Goal: Check status: Check status

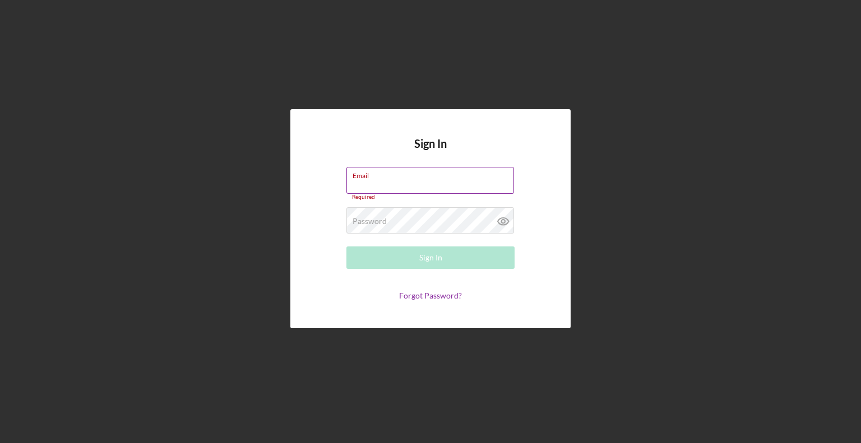
type input "[PERSON_NAME][EMAIL_ADDRESS][DOMAIN_NAME]"
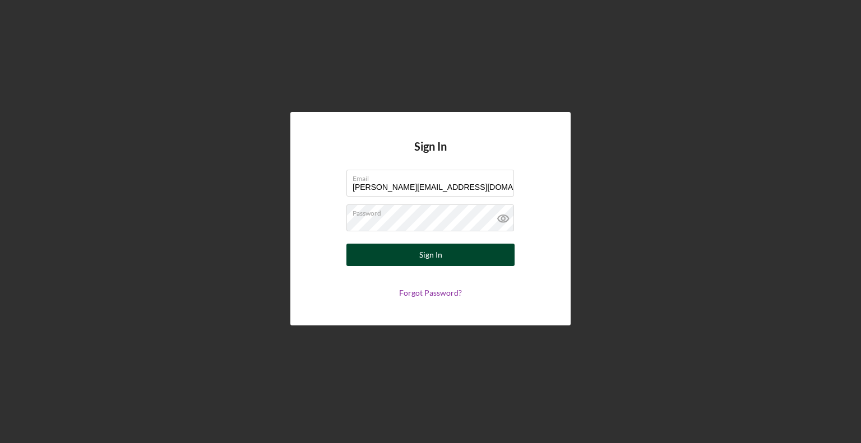
click at [429, 252] on div "Sign In" at bounding box center [430, 255] width 23 height 22
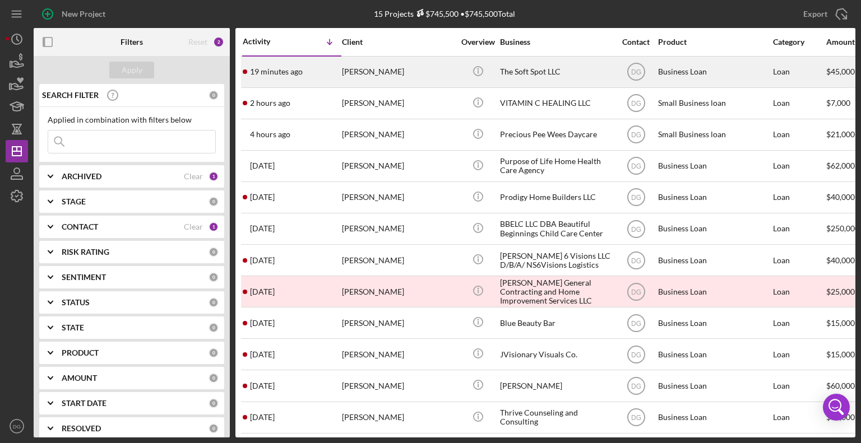
click at [535, 71] on div "The Soft Spot LLC" at bounding box center [556, 72] width 112 height 30
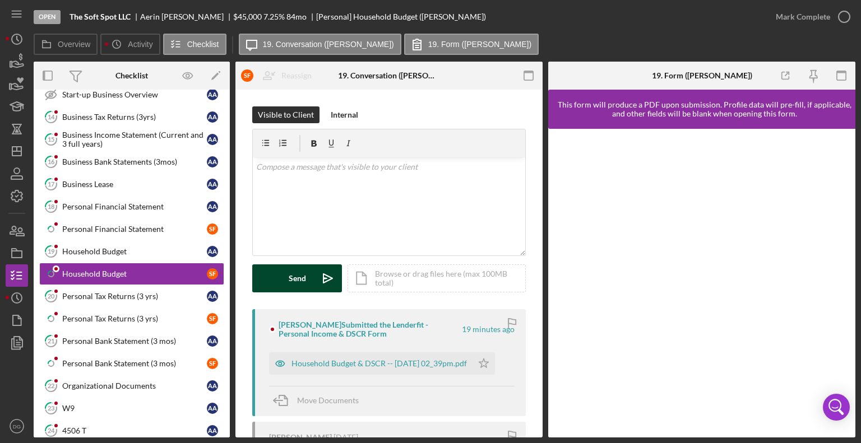
scroll to position [137, 0]
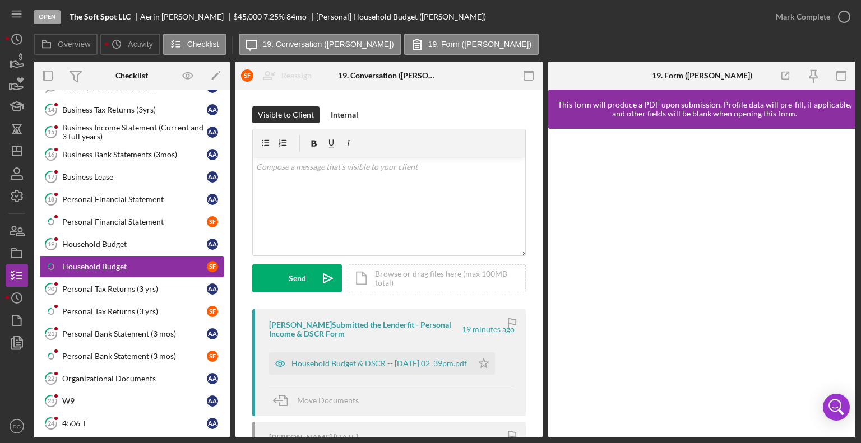
drag, startPoint x: 231, startPoint y: 301, endPoint x: 226, endPoint y: 359, distance: 57.9
click at [226, 359] on div "Overview Internal Workflow Stage Open Icon/Dropdown Arrow Archive (can unarchiv…" at bounding box center [445, 250] width 822 height 376
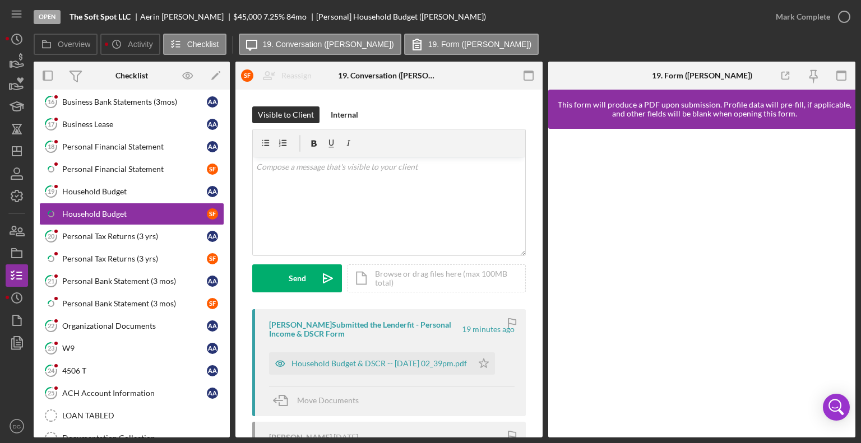
scroll to position [196, 0]
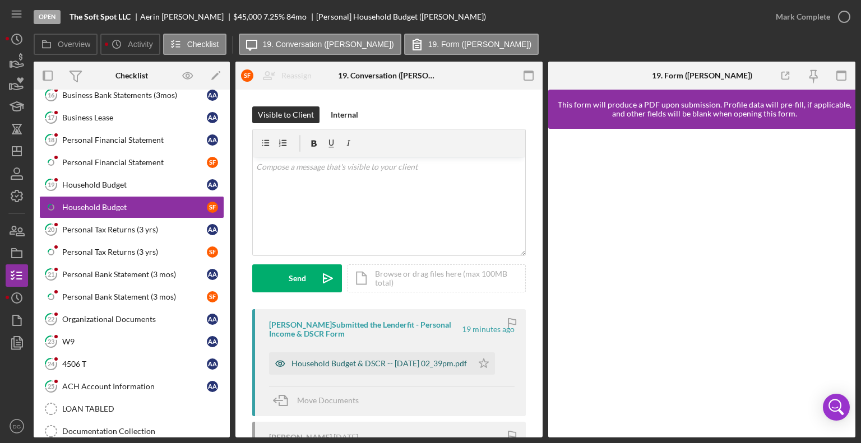
click at [330, 359] on div "Household Budget & DSCR -- [DATE] 02_39pm.pdf" at bounding box center [378, 363] width 175 height 9
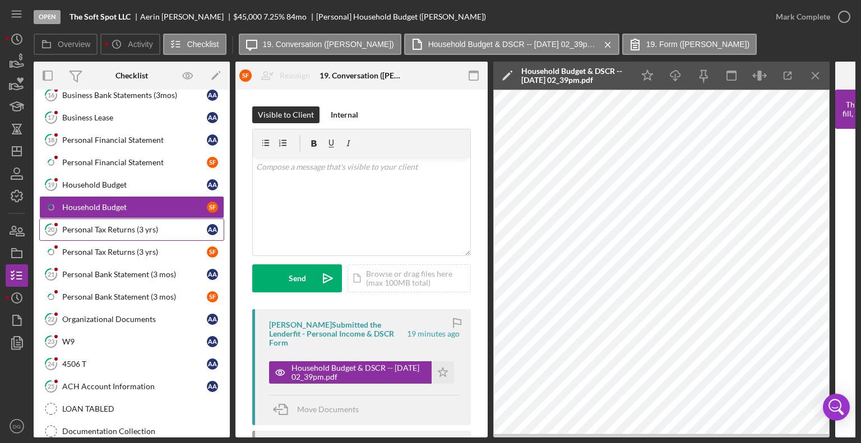
click at [114, 226] on div "Personal Tax Returns (3 yrs)" at bounding box center [134, 229] width 145 height 9
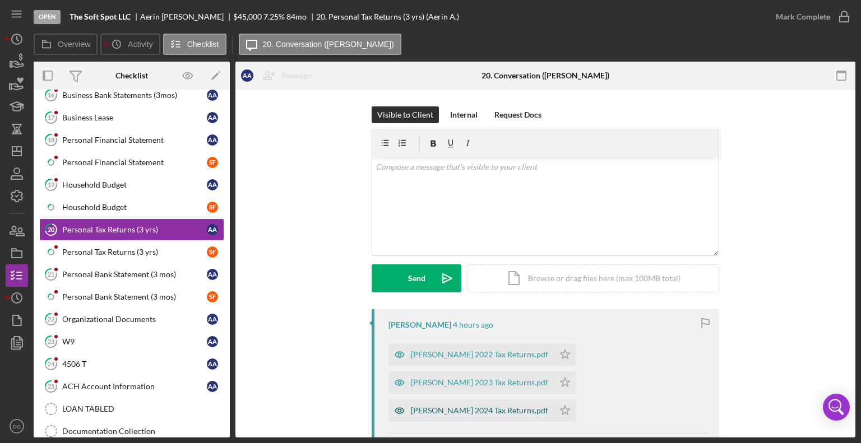
click at [480, 407] on div "[PERSON_NAME] 2024 Tax Returns.pdf" at bounding box center [479, 410] width 137 height 9
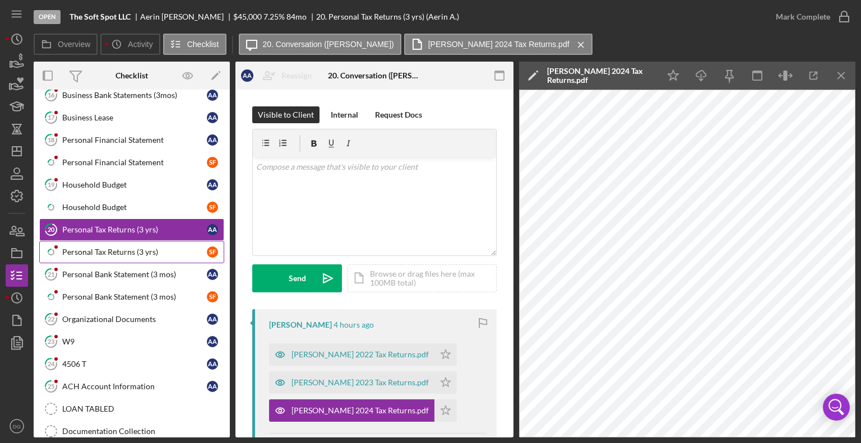
click at [101, 248] on div "Personal Tax Returns (3 yrs)" at bounding box center [134, 252] width 145 height 9
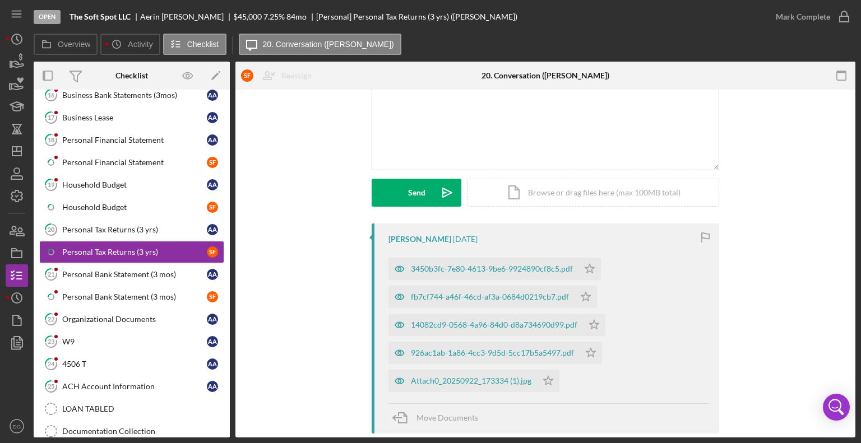
scroll to position [89, 0]
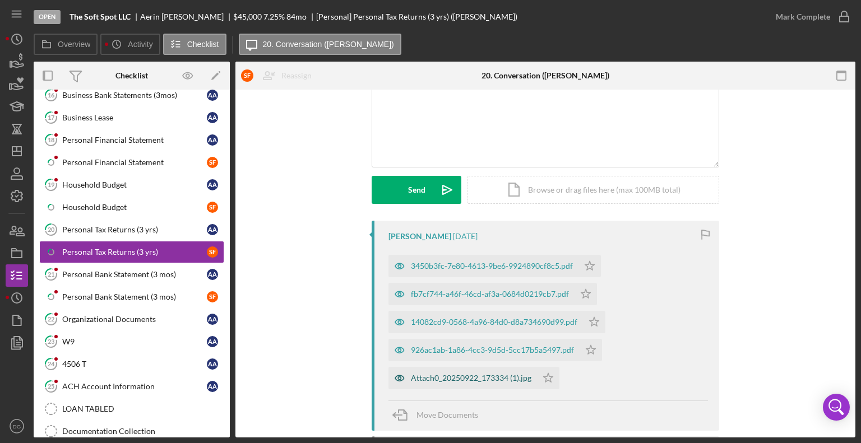
click at [494, 369] on div "Attach0_20250922_173334 (1).jpg" at bounding box center [462, 378] width 149 height 22
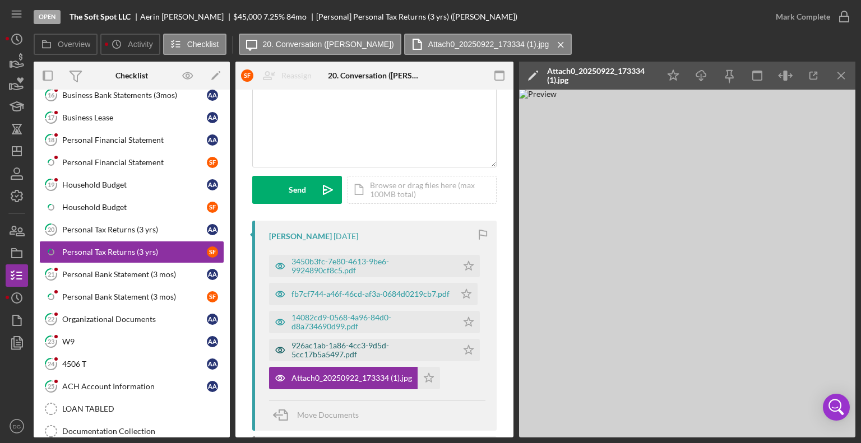
click at [341, 340] on div "926ac1ab-1a86-4cc3-9d5d-5cc17b5a5497.pdf" at bounding box center [363, 350] width 188 height 22
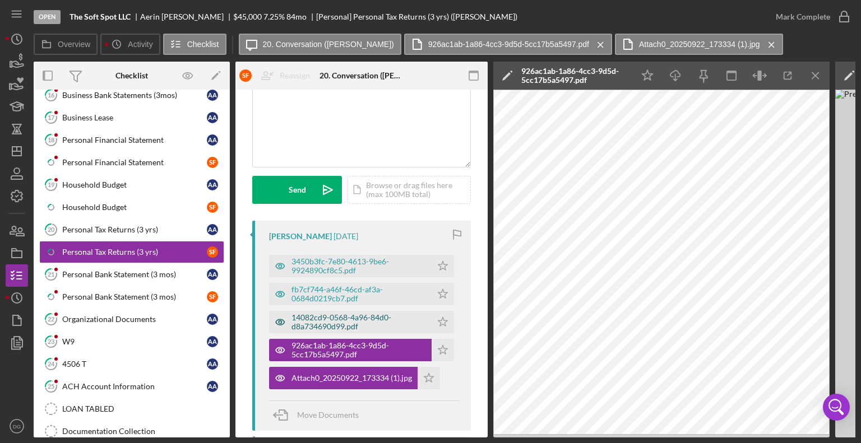
click at [339, 321] on div "14082cd9-0568-4a96-84d0-d8a734690d99.pdf" at bounding box center [358, 322] width 134 height 18
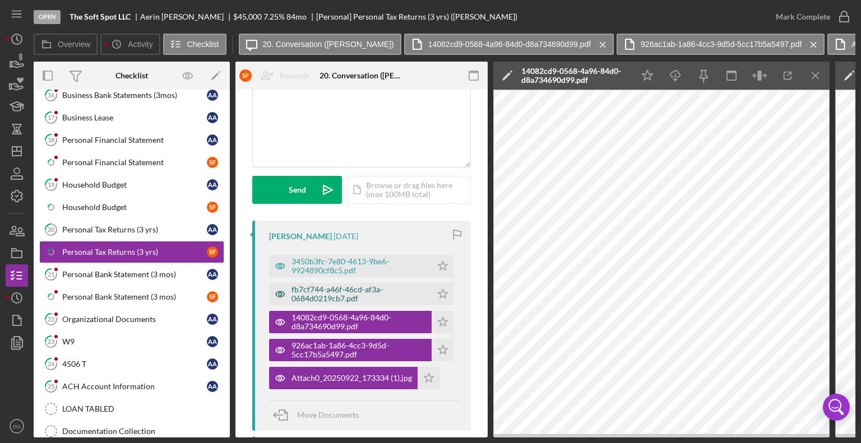
click at [334, 285] on div "fb7cf744-a46f-46cd-af3a-0684d0219cb7.pdf" at bounding box center [358, 294] width 134 height 18
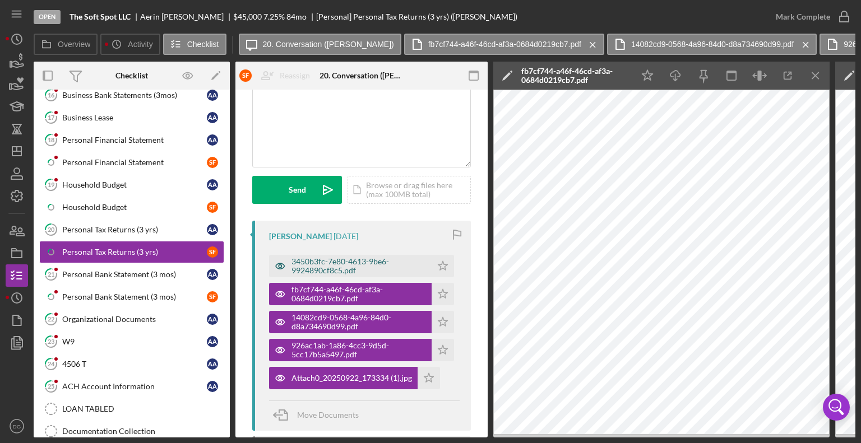
click at [330, 262] on div "3450b3fc-7e80-4613-9be6-9924890cf8c5.pdf" at bounding box center [358, 266] width 134 height 18
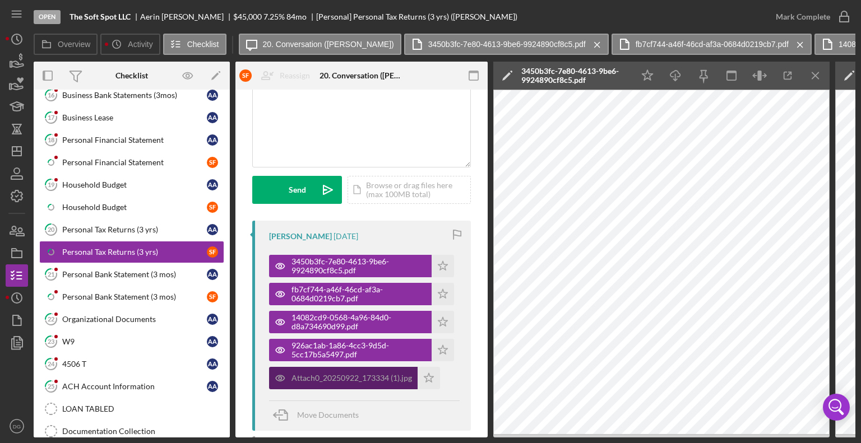
click at [332, 378] on div "Attach0_20250922_173334 (1).jpg" at bounding box center [351, 378] width 120 height 9
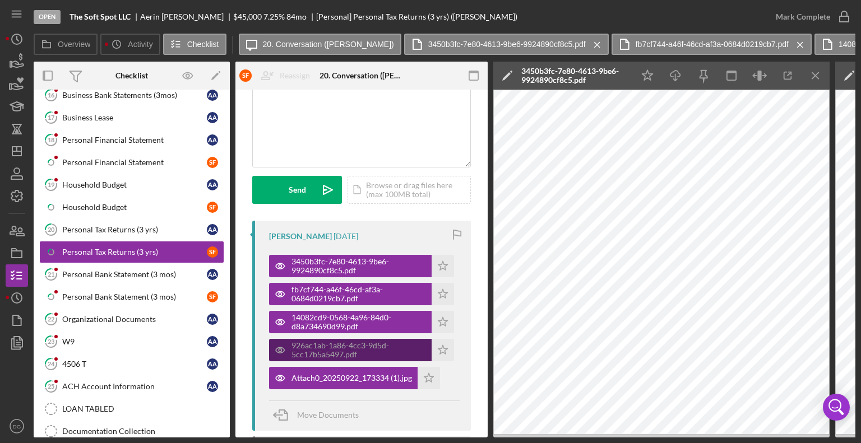
click at [323, 346] on div "926ac1ab-1a86-4cc3-9d5d-5cc17b5a5497.pdf" at bounding box center [358, 350] width 134 height 18
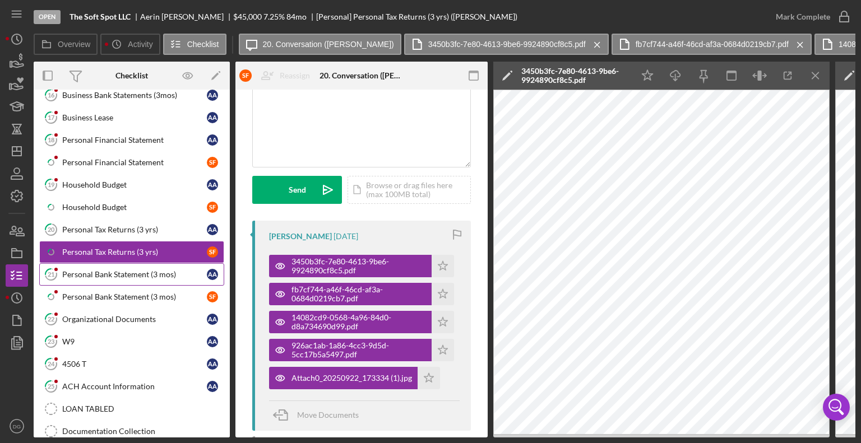
click at [154, 271] on div "Personal Bank Statement (3 mos)" at bounding box center [134, 274] width 145 height 9
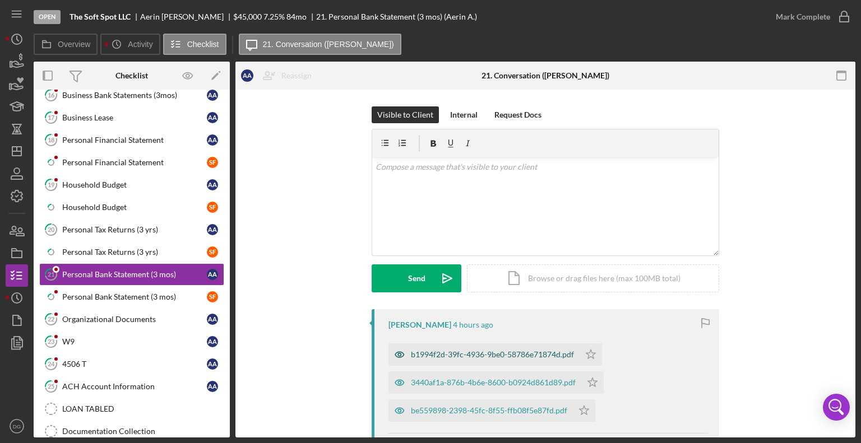
click at [500, 351] on div "b1994f2d-39fc-4936-9be0-58786e71874d.pdf" at bounding box center [492, 354] width 163 height 9
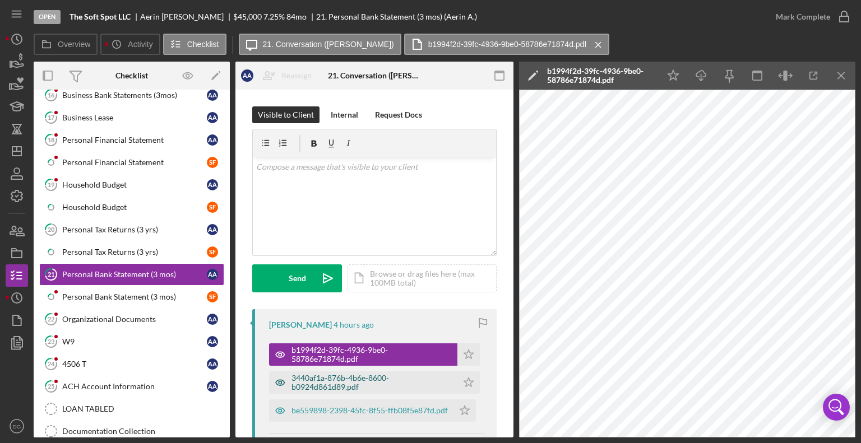
click at [400, 372] on div "3440af1a-876b-4b6e-8600-b0924d861d89.pdf" at bounding box center [363, 383] width 188 height 22
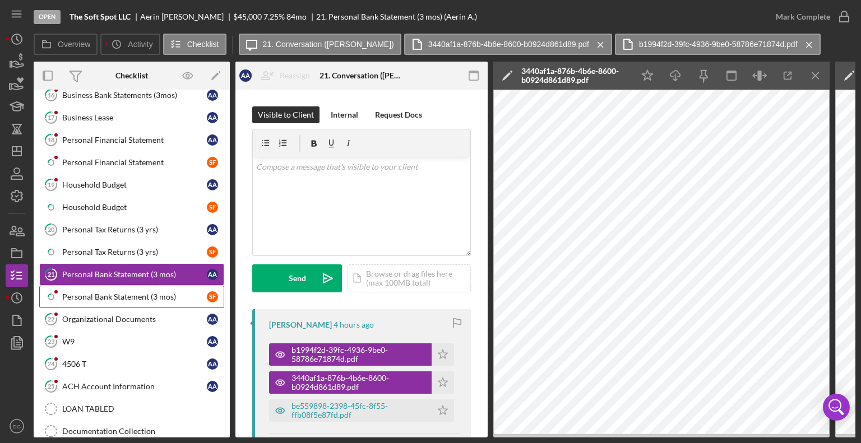
click at [110, 293] on div "Personal Bank Statement (3 mos)" at bounding box center [134, 297] width 145 height 9
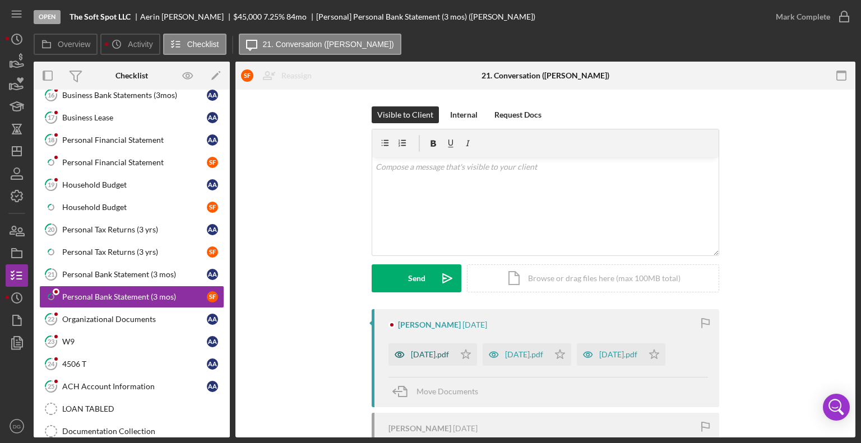
click at [435, 354] on div "[DATE].pdf" at bounding box center [430, 354] width 38 height 9
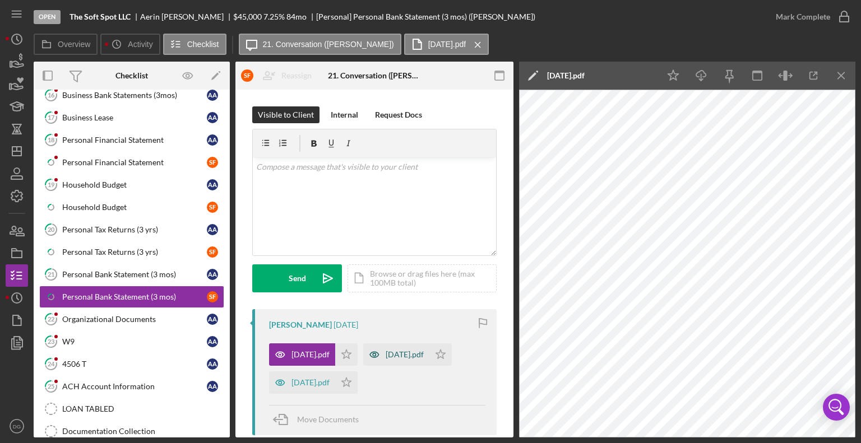
click at [386, 359] on div "[DATE].pdf" at bounding box center [405, 354] width 38 height 9
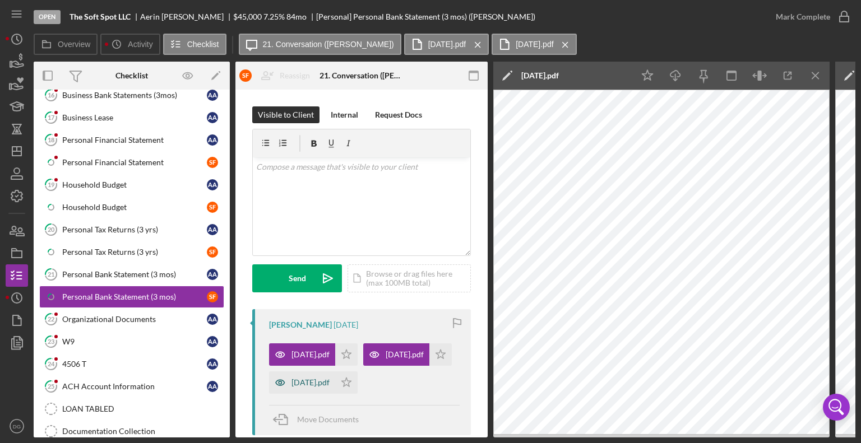
click at [335, 394] on div "[DATE].pdf" at bounding box center [302, 383] width 66 height 22
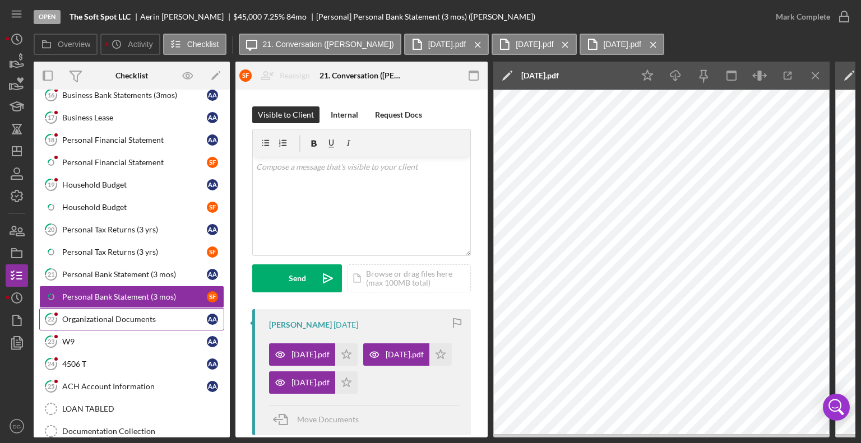
click at [93, 315] on div "Organizational Documents" at bounding box center [134, 319] width 145 height 9
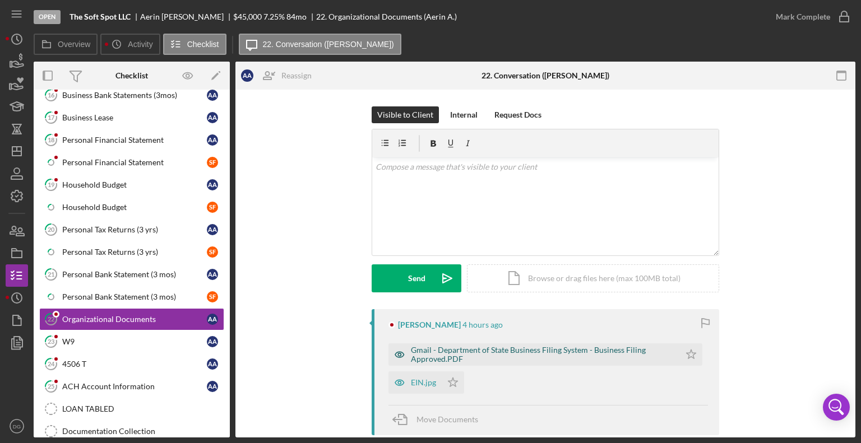
click at [508, 356] on div "Gmail - Department of State Business Filing System - Business Filing Approved.P…" at bounding box center [542, 355] width 263 height 18
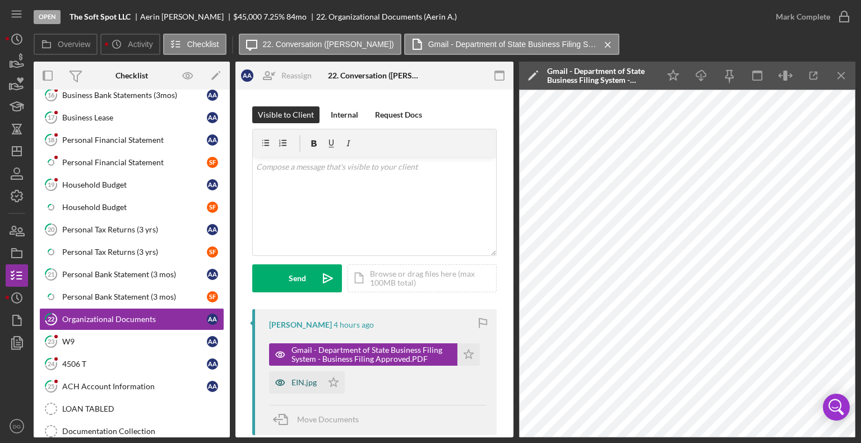
click at [308, 381] on div "EIN.jpg" at bounding box center [303, 382] width 25 height 9
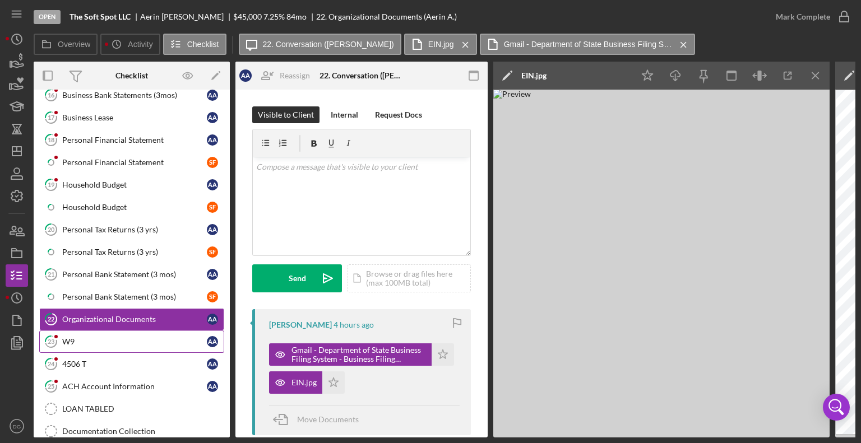
click at [163, 337] on div "W9" at bounding box center [134, 341] width 145 height 9
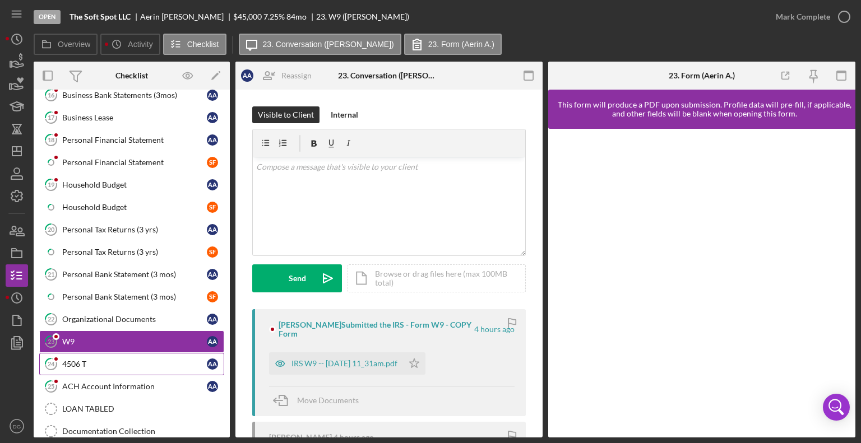
click at [151, 365] on link "24 4506 T A A" at bounding box center [131, 364] width 185 height 22
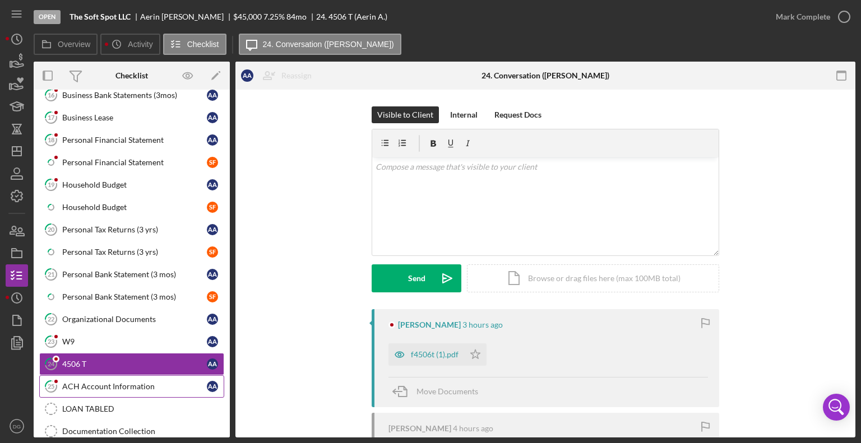
click at [151, 382] on div "ACH Account Information" at bounding box center [134, 386] width 145 height 9
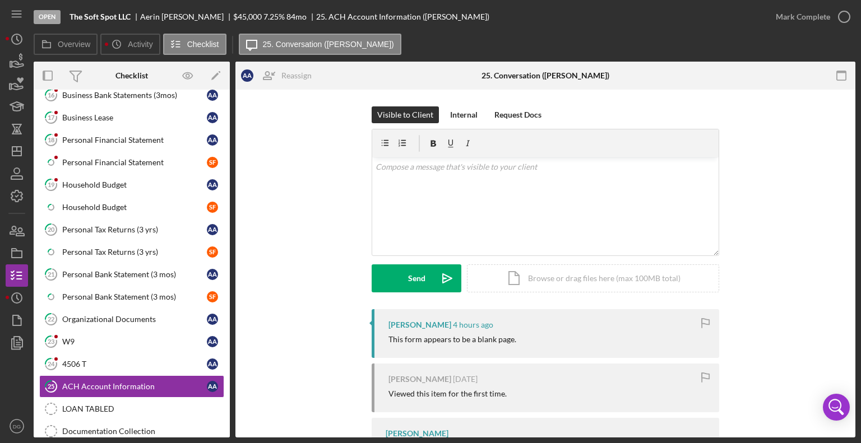
drag, startPoint x: 224, startPoint y: 389, endPoint x: 223, endPoint y: 415, distance: 25.2
click at [223, 415] on div "Timesheet- Submit Hours Timesheet- Submit Hours 13 Business History (DSCR) A A …" at bounding box center [132, 210] width 196 height 476
click at [116, 159] on div "Personal Financial Statement" at bounding box center [134, 162] width 145 height 9
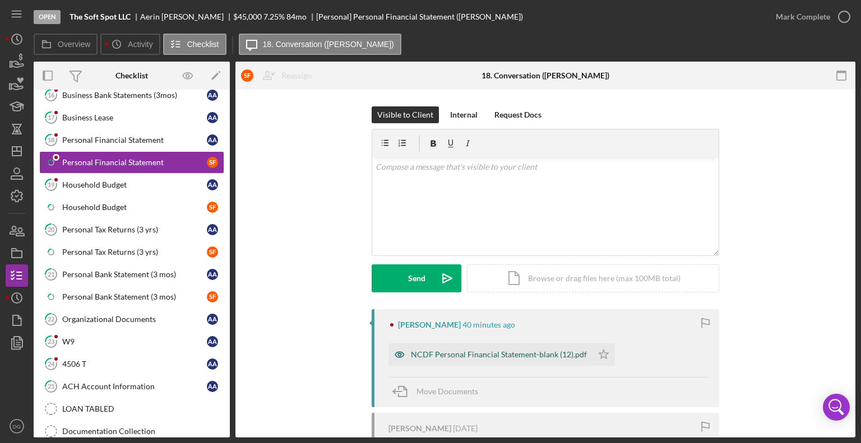
click at [498, 363] on div "NCDF Personal Financial Statement-blank (12).pdf" at bounding box center [490, 355] width 204 height 22
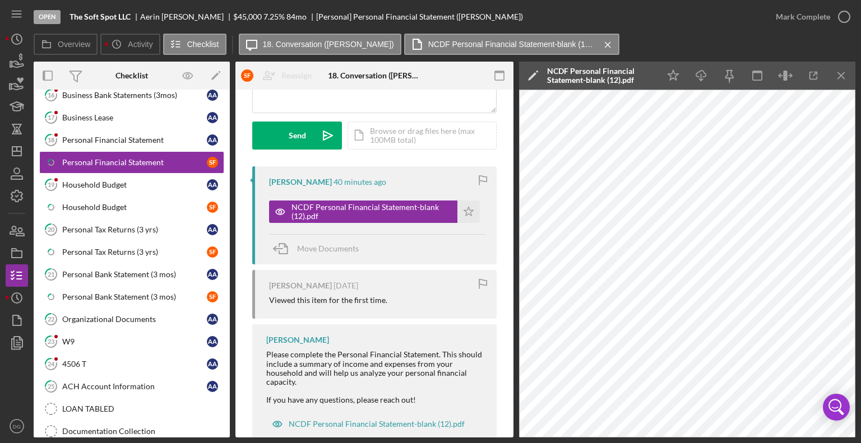
scroll to position [143, 0]
click at [109, 130] on link "18 Personal Financial Statement A A" at bounding box center [131, 140] width 185 height 22
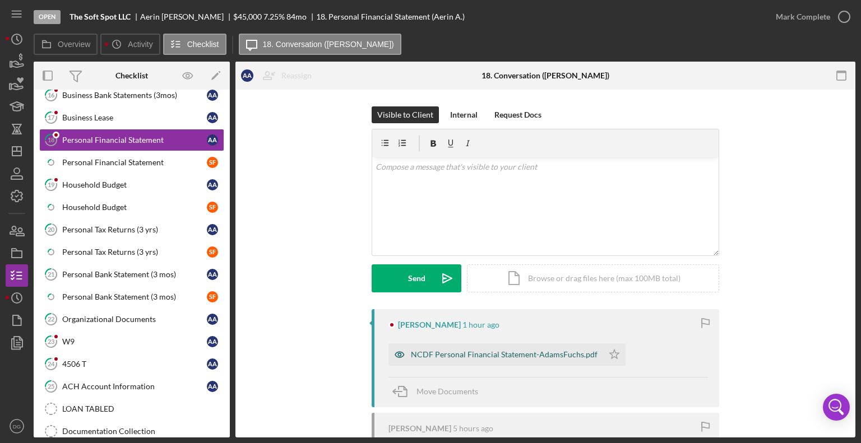
click at [490, 351] on div "NCDF Personal Financial Statement-AdamsFuchs.pdf" at bounding box center [504, 354] width 187 height 9
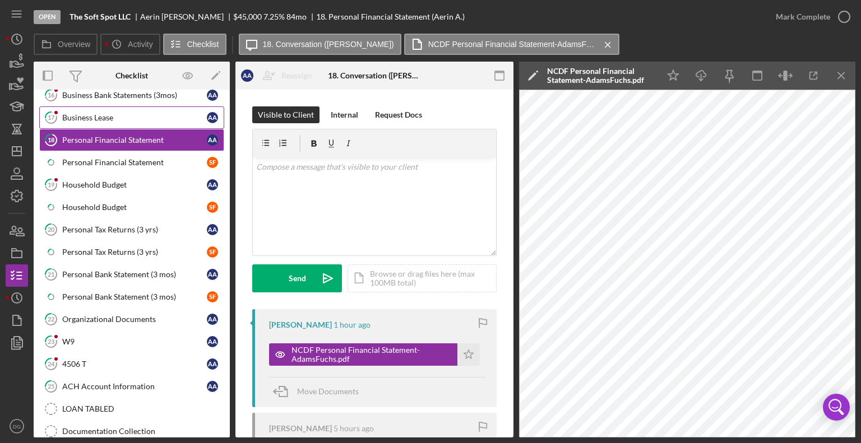
click at [96, 116] on div "Business Lease" at bounding box center [134, 117] width 145 height 9
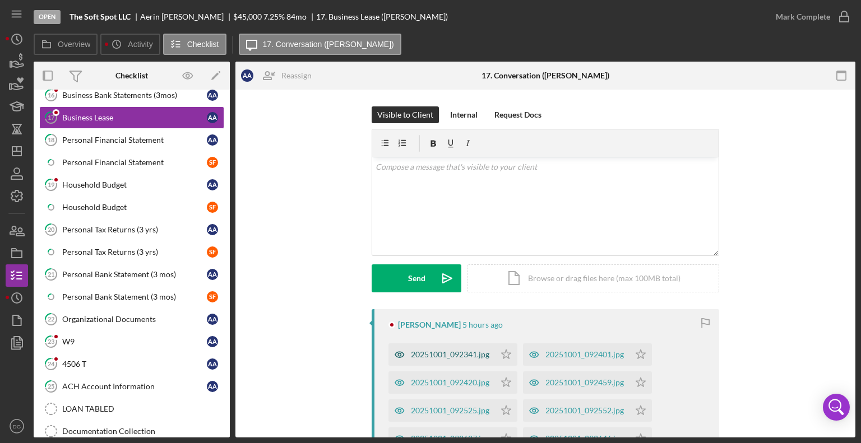
click at [442, 357] on div "20251001_092341.jpg" at bounding box center [450, 354] width 78 height 9
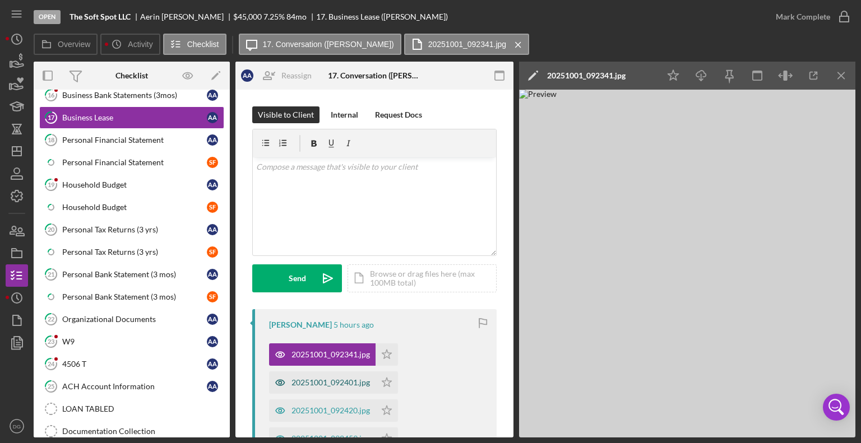
click at [319, 384] on div "20251001_092401.jpg" at bounding box center [330, 382] width 78 height 9
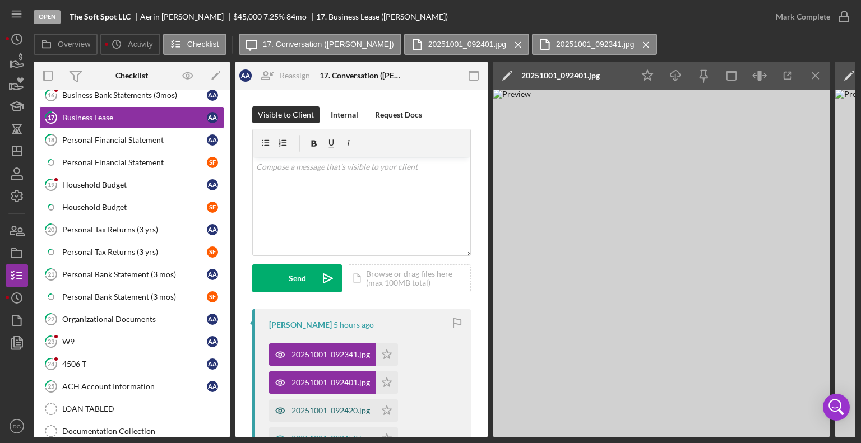
click at [347, 412] on div "20251001_092420.jpg" at bounding box center [330, 410] width 78 height 9
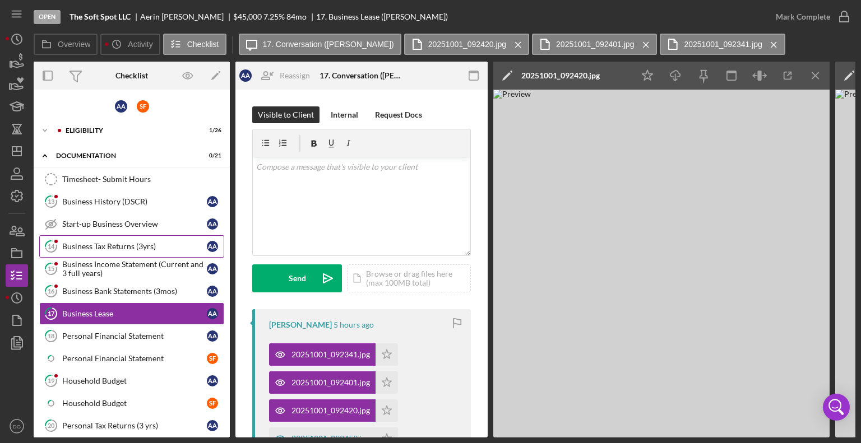
click at [95, 243] on div "Business Tax Returns (3yrs)" at bounding box center [134, 246] width 145 height 9
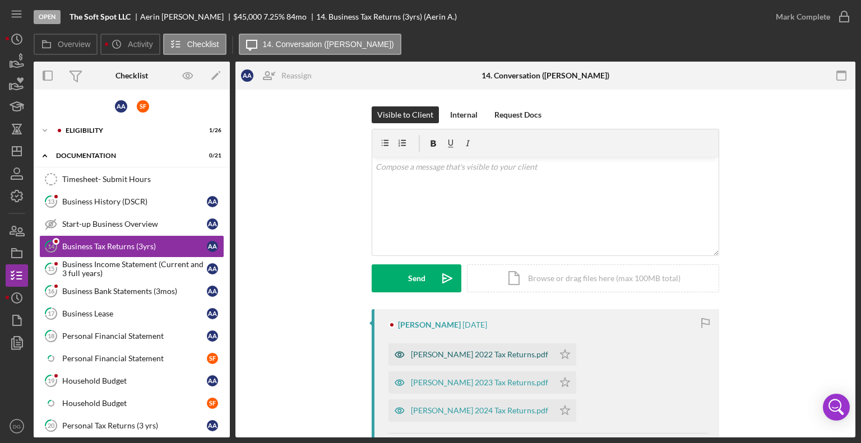
click at [457, 355] on div "[PERSON_NAME] 2022 Tax Returns.pdf" at bounding box center [479, 354] width 137 height 9
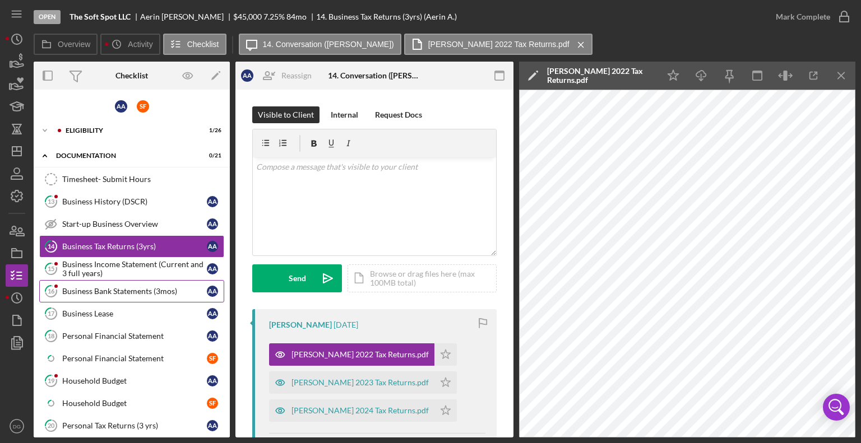
click at [89, 295] on link "16 Business Bank Statements (3mos) A A" at bounding box center [131, 291] width 185 height 22
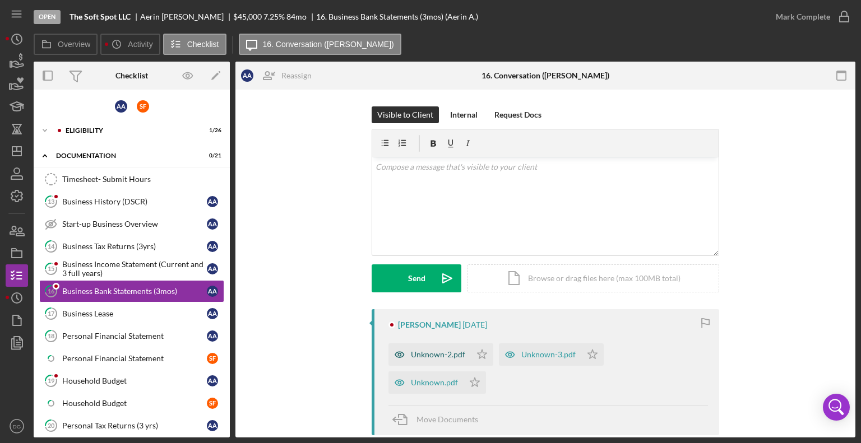
click at [447, 355] on div "Unknown-2.pdf" at bounding box center [438, 354] width 54 height 9
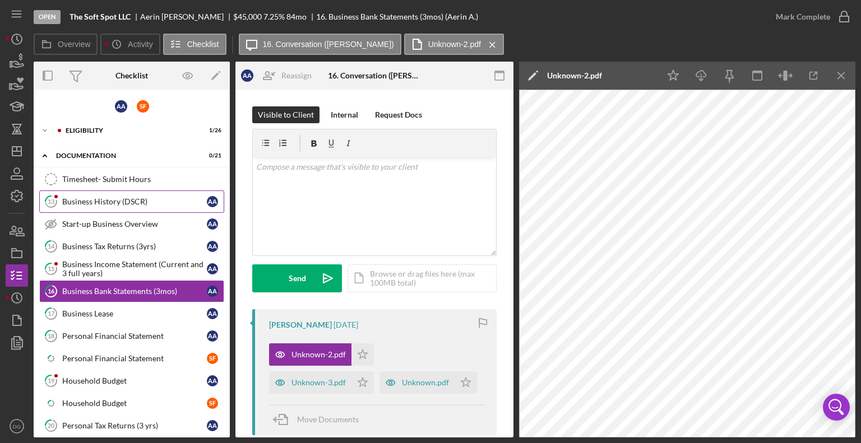
click at [86, 197] on div "Business History (DSCR)" at bounding box center [134, 201] width 145 height 9
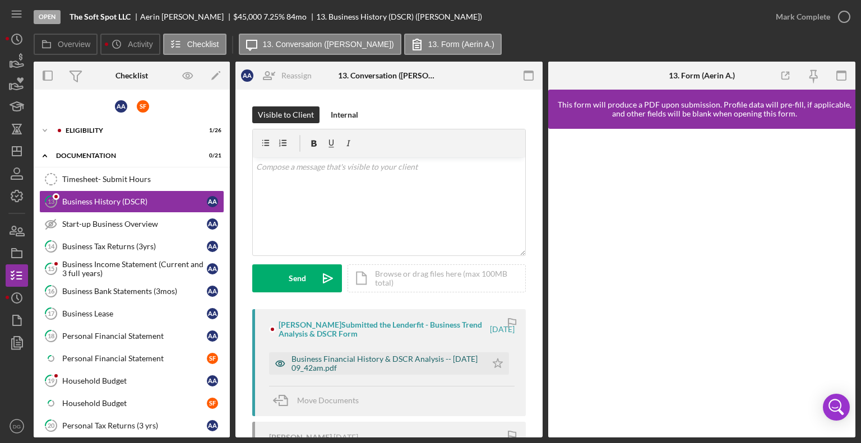
click at [430, 358] on div "Business Financial History & DSCR Analysis -- [DATE] 09_42am.pdf" at bounding box center [385, 364] width 189 height 18
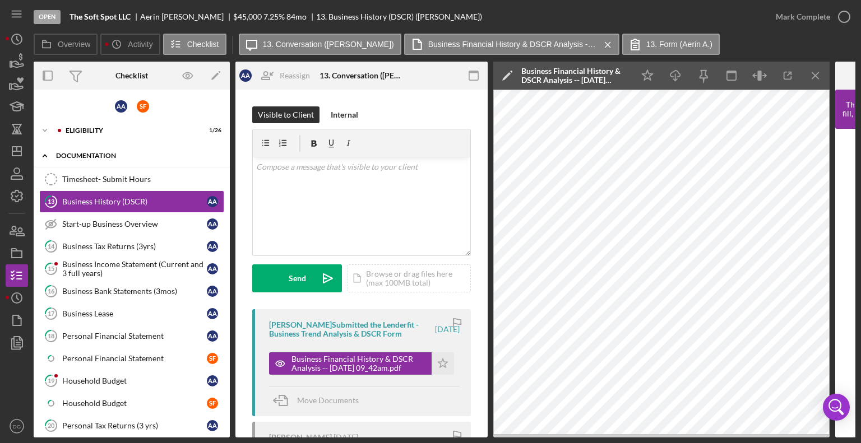
click at [187, 163] on div "Icon/Expander documentation 0 / 21" at bounding box center [132, 156] width 196 height 23
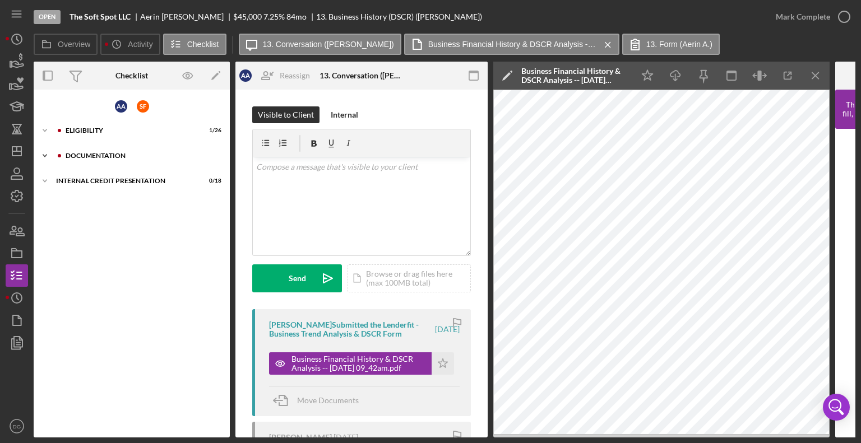
click at [74, 156] on div "documentation" at bounding box center [141, 155] width 150 height 7
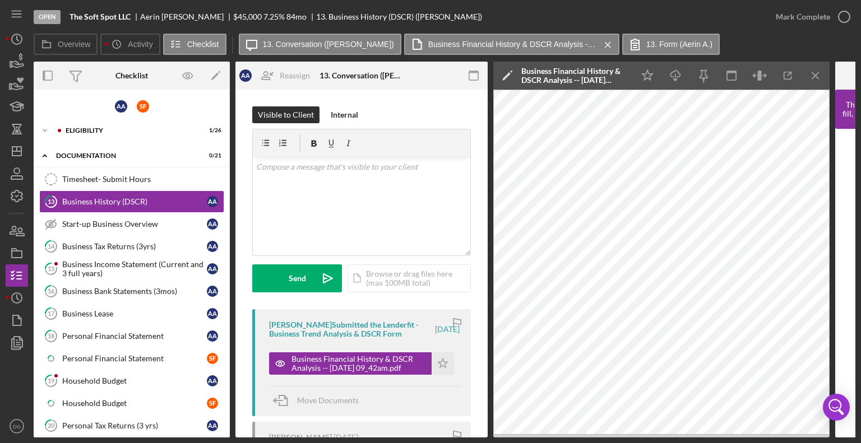
drag, startPoint x: 226, startPoint y: 272, endPoint x: 227, endPoint y: 327, distance: 54.9
click at [227, 327] on div "A A S F Icon/Expander Eligibility 1 / 26 Icon/Expander documentation 0 / 21 Tim…" at bounding box center [132, 264] width 196 height 348
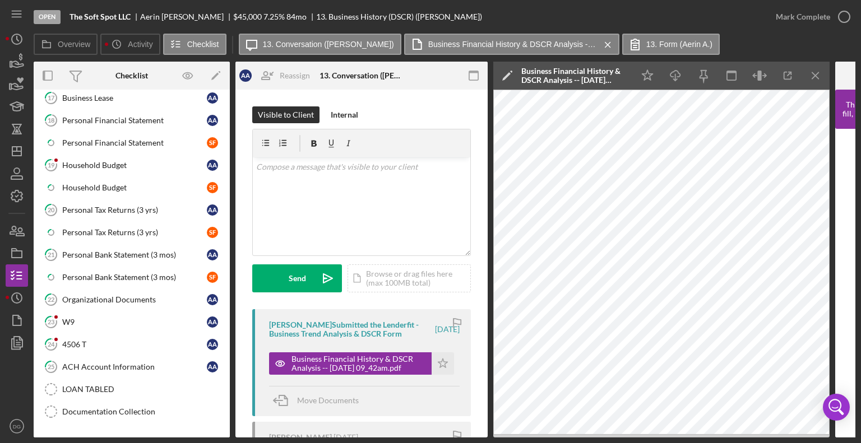
scroll to position [226, 0]
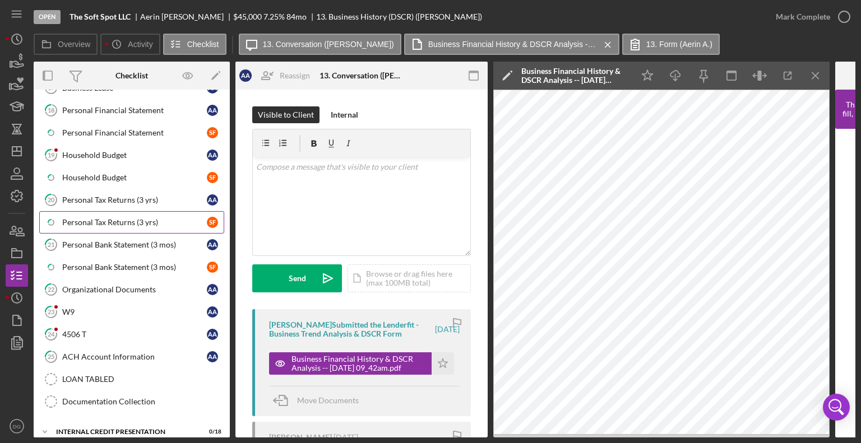
click at [116, 218] on div "Personal Tax Returns (3 yrs)" at bounding box center [134, 222] width 145 height 9
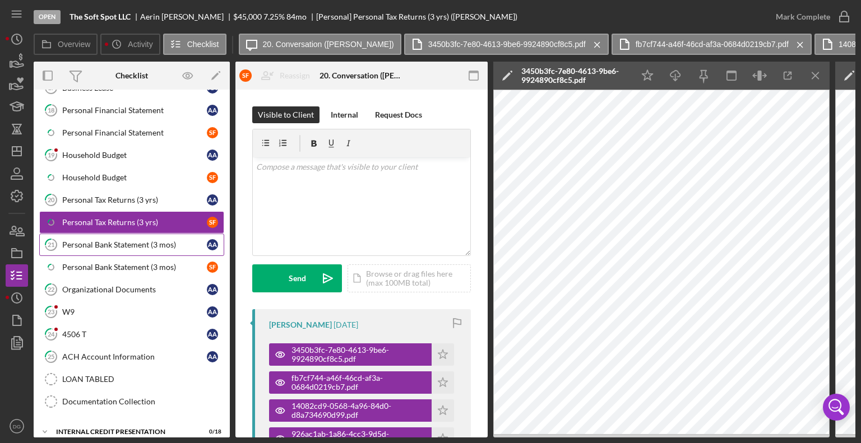
click at [130, 240] on div "Personal Bank Statement (3 mos)" at bounding box center [134, 244] width 145 height 9
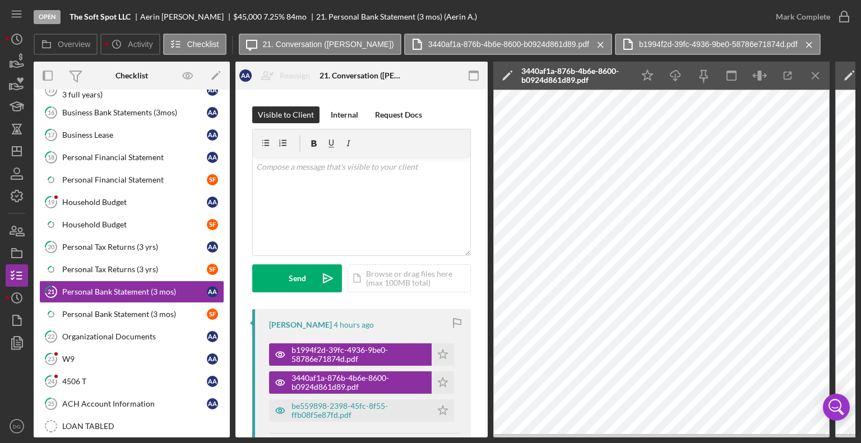
scroll to position [235, 0]
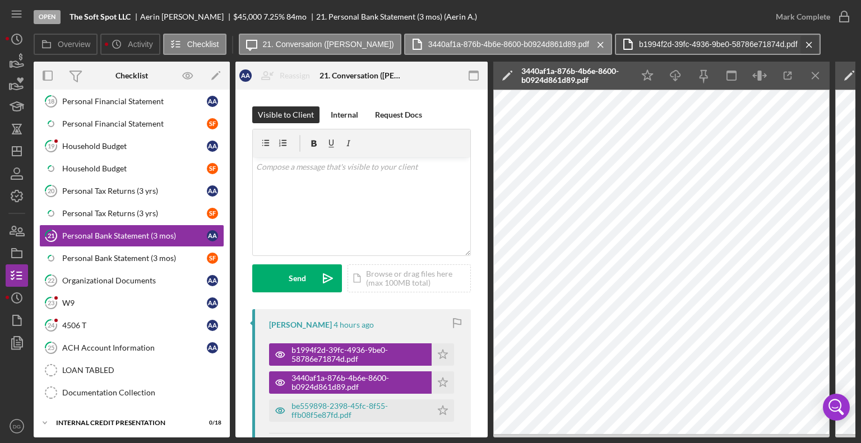
click at [799, 44] on icon "Icon/Menu Close" at bounding box center [809, 45] width 20 height 28
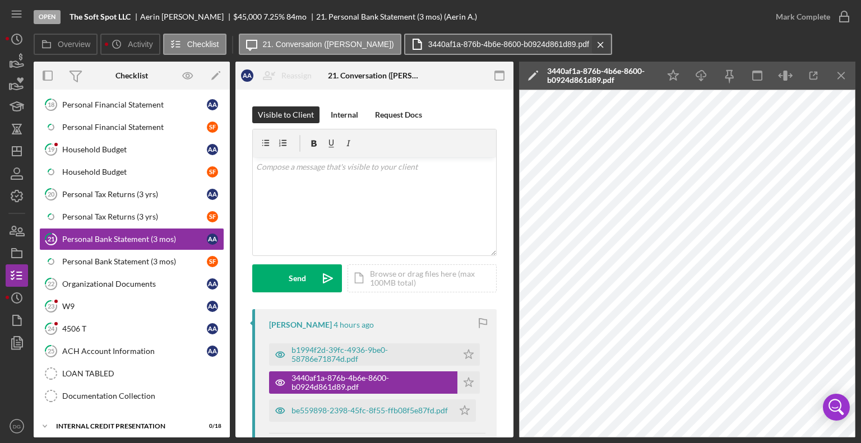
click at [591, 41] on icon "Icon/Menu Close" at bounding box center [601, 45] width 20 height 28
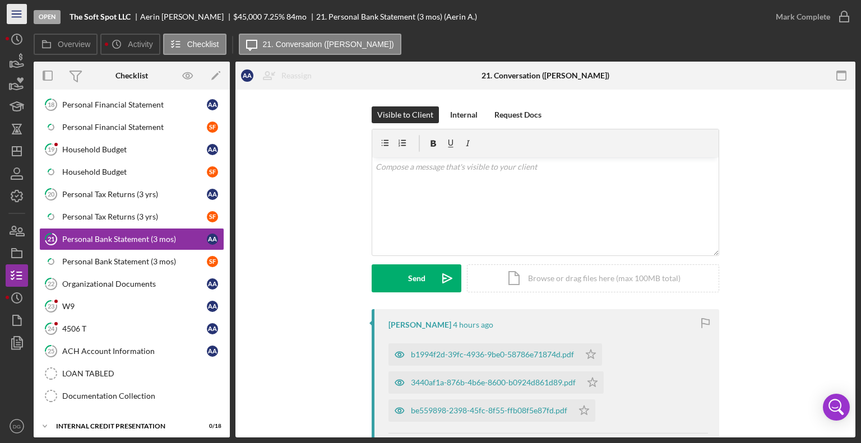
click at [13, 15] on icon "Icon/Menu" at bounding box center [16, 14] width 25 height 25
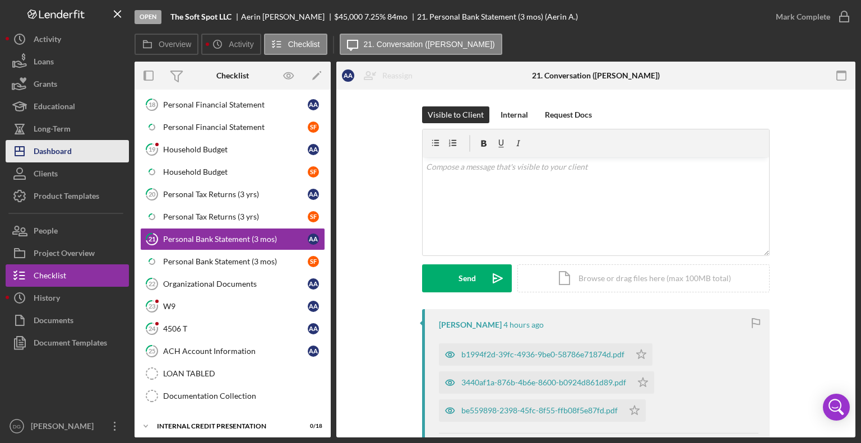
click at [53, 145] on div "Dashboard" at bounding box center [53, 152] width 38 height 25
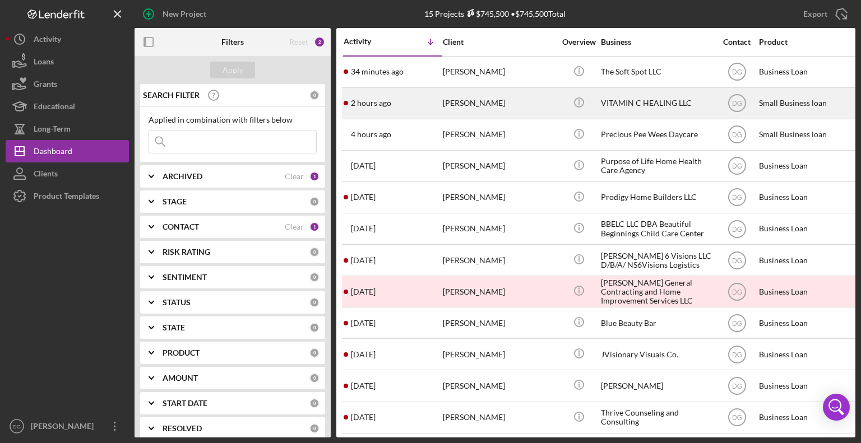
click at [653, 103] on div "VITAMIN C HEALING LLC" at bounding box center [657, 104] width 112 height 30
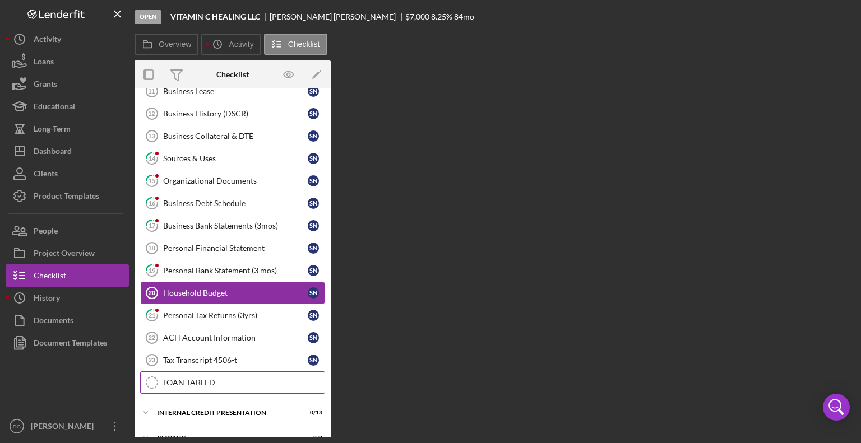
scroll to position [143, 0]
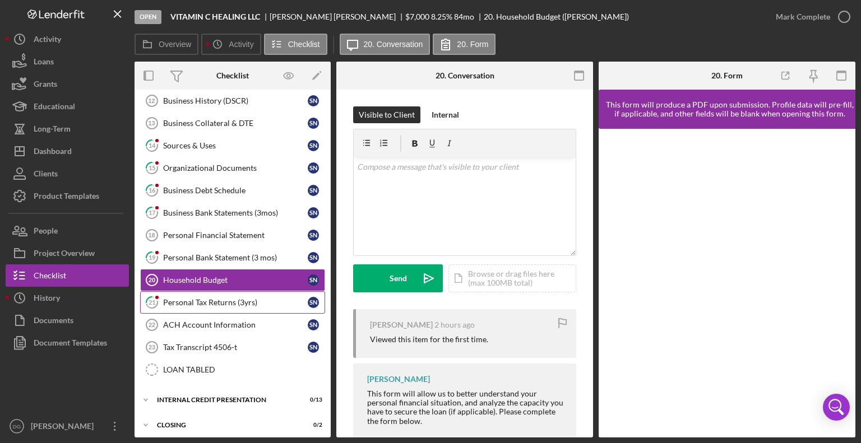
click at [201, 300] on div "Personal Tax Returns (3yrs)" at bounding box center [235, 302] width 145 height 9
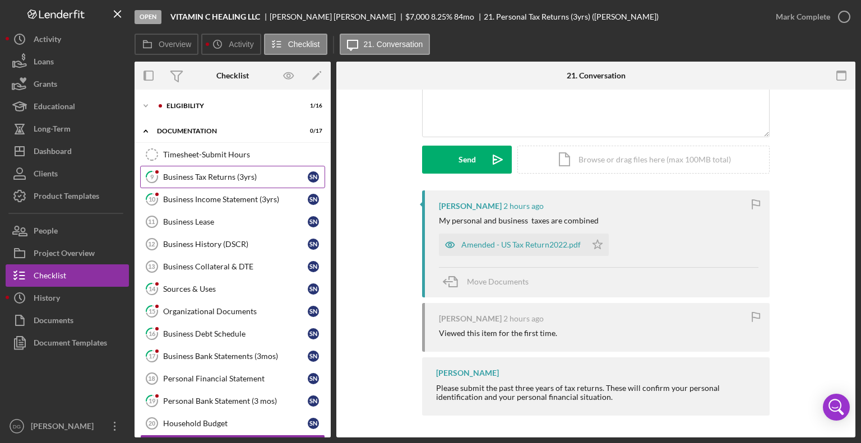
click at [221, 168] on link "9 Business Tax Returns (3yrs) S N" at bounding box center [232, 177] width 185 height 22
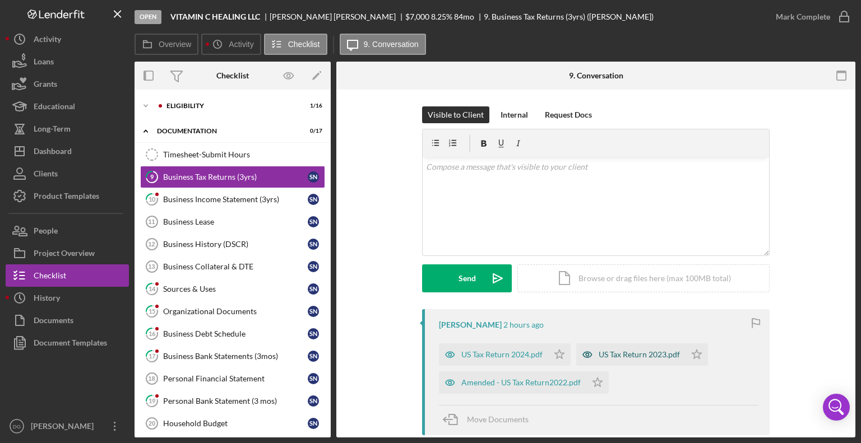
click at [634, 355] on div "US Tax Return 2023.pdf" at bounding box center [639, 354] width 81 height 9
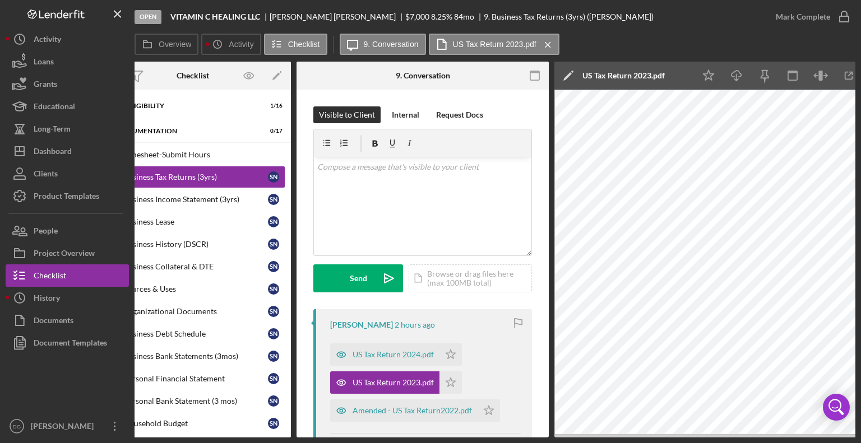
scroll to position [0, 75]
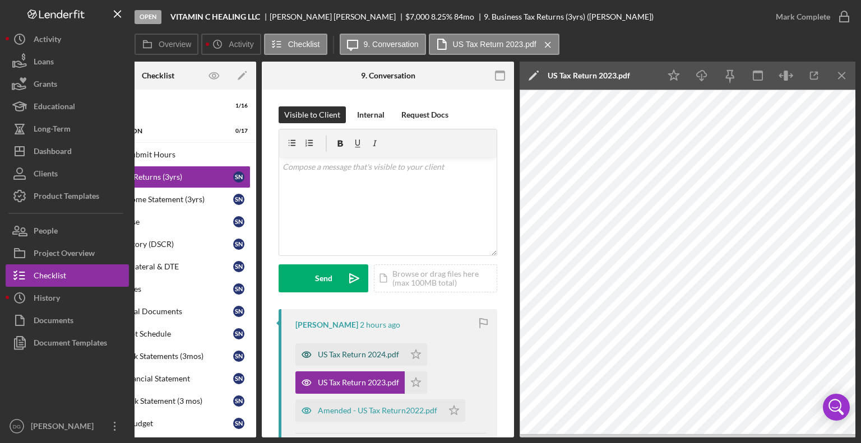
click at [387, 347] on div "US Tax Return 2024.pdf" at bounding box center [349, 355] width 109 height 22
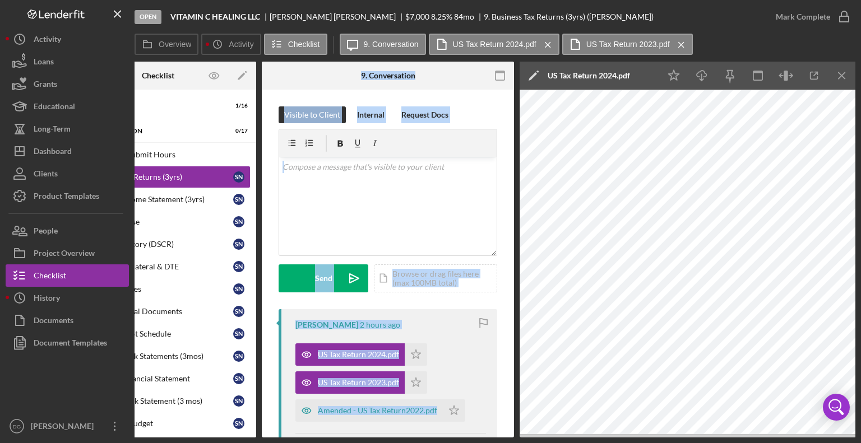
drag, startPoint x: 301, startPoint y: 439, endPoint x: 231, endPoint y: 434, distance: 70.2
click at [231, 434] on div "Open VITAMIN C HEALING LLC [PERSON_NAME] $7,000 $7,000 8.25 % 84 mo 9. Business…" at bounding box center [430, 221] width 861 height 443
drag, startPoint x: 238, startPoint y: 433, endPoint x: 203, endPoint y: 430, distance: 34.3
click at [203, 430] on div "Timesheet-Submit Hours Timesheet-Submit Hours 9 Business Tax Returns (3yrs) S N…" at bounding box center [158, 336] width 196 height 387
click at [493, 368] on div "Visible to Client Internal Request Docs v Color teal Color pink Remove color Ad…" at bounding box center [388, 356] width 252 height 532
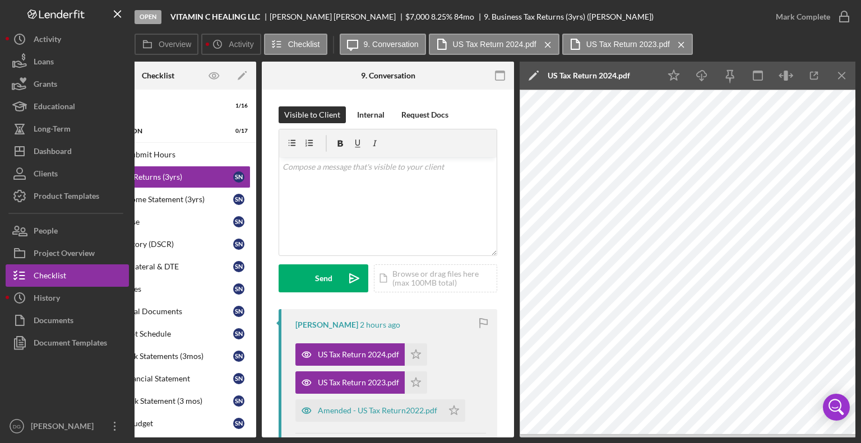
drag, startPoint x: 352, startPoint y: 434, endPoint x: 250, endPoint y: 431, distance: 101.5
click at [250, 431] on div "Overview Internal Workflow Stage Open Icon/Dropdown Arrow Archive (can unarchiv…" at bounding box center [494, 250] width 721 height 376
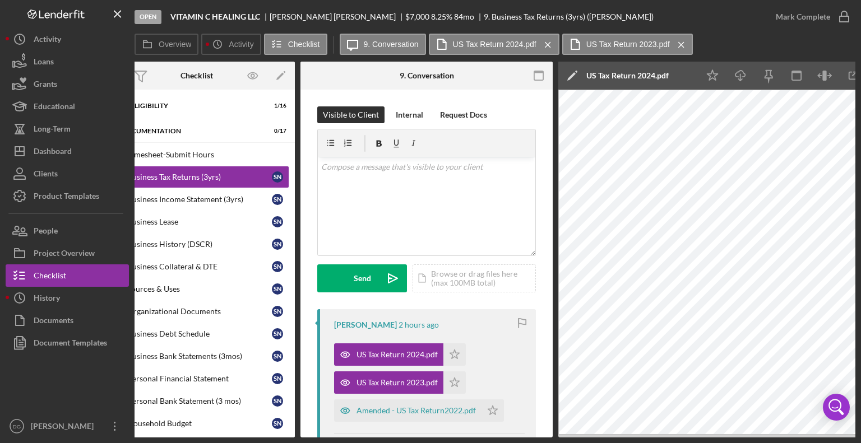
scroll to position [0, 0]
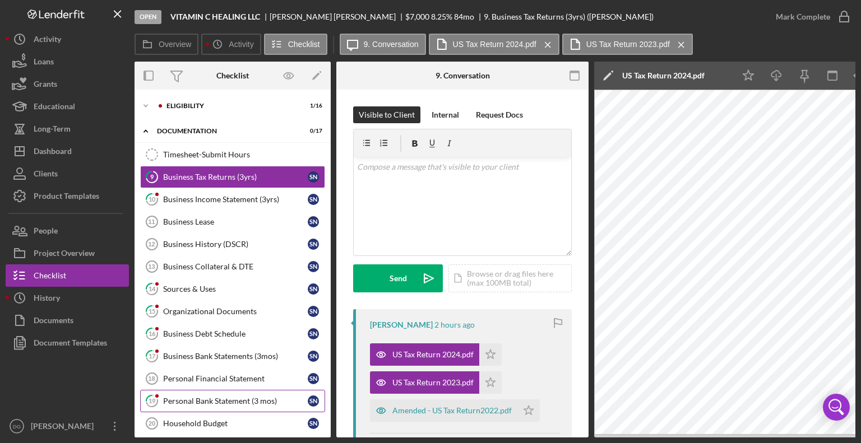
click at [191, 397] on div "Personal Bank Statement (3 mos)" at bounding box center [235, 401] width 145 height 9
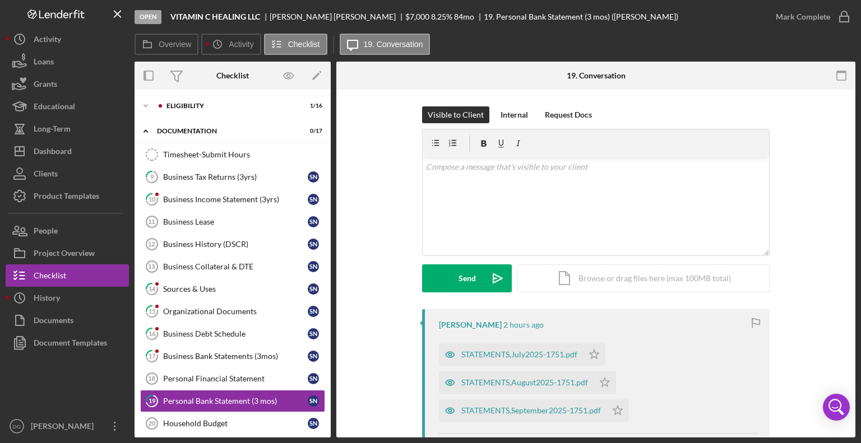
drag, startPoint x: 327, startPoint y: 325, endPoint x: 328, endPoint y: 365, distance: 39.8
click at [328, 365] on div "Icon/Expander Eligibility 1 / 16 Icon/Expander Documentation 0 / 17 Timesheet-S…" at bounding box center [232, 264] width 196 height 348
click at [51, 147] on div "Dashboard" at bounding box center [53, 152] width 38 height 25
